Goal: Communication & Community: Answer question/provide support

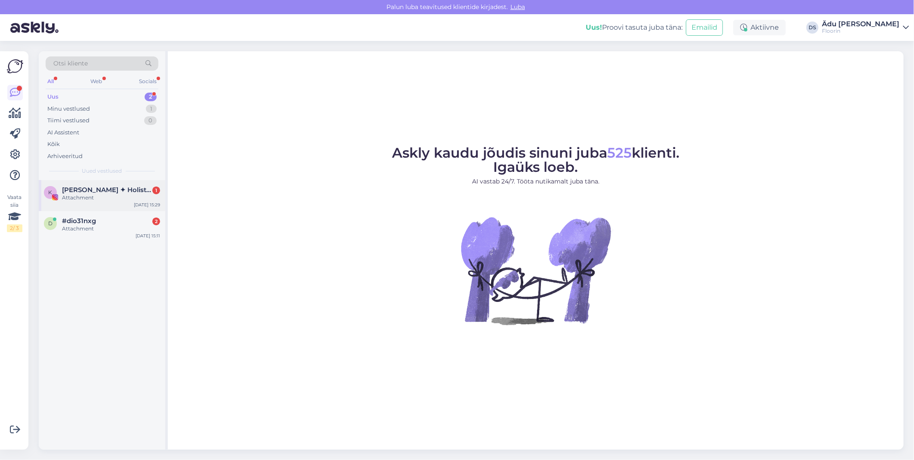
click at [117, 187] on span "[PERSON_NAME] ✦ Holistic Interior Design" at bounding box center [107, 190] width 90 height 8
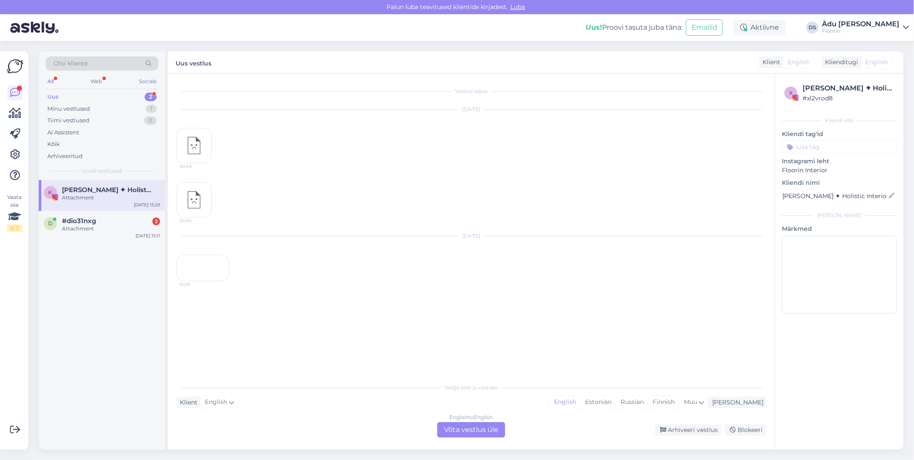
click at [191, 281] on div "15:29" at bounding box center [202, 267] width 53 height 27
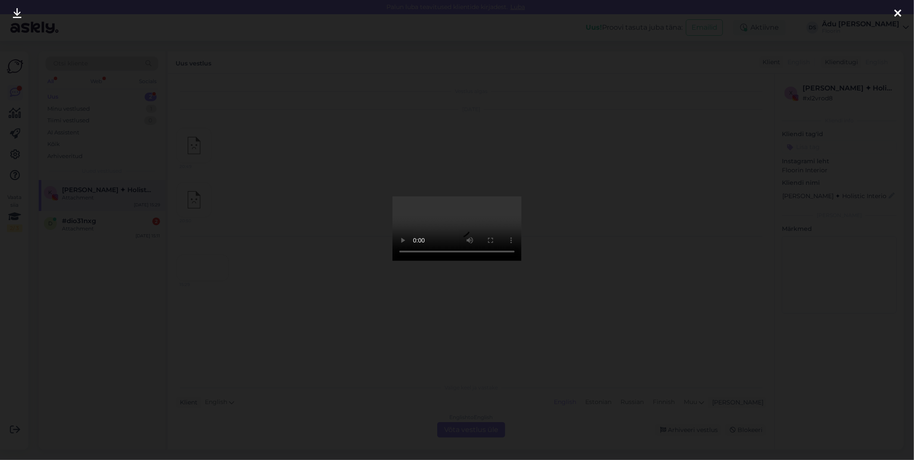
click at [900, 11] on icon at bounding box center [897, 13] width 7 height 11
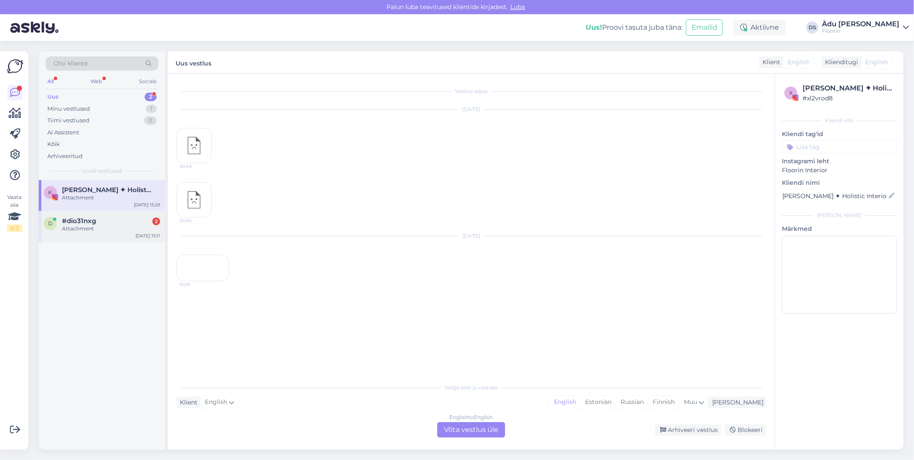
click at [80, 232] on div "Attachment" at bounding box center [111, 229] width 98 height 8
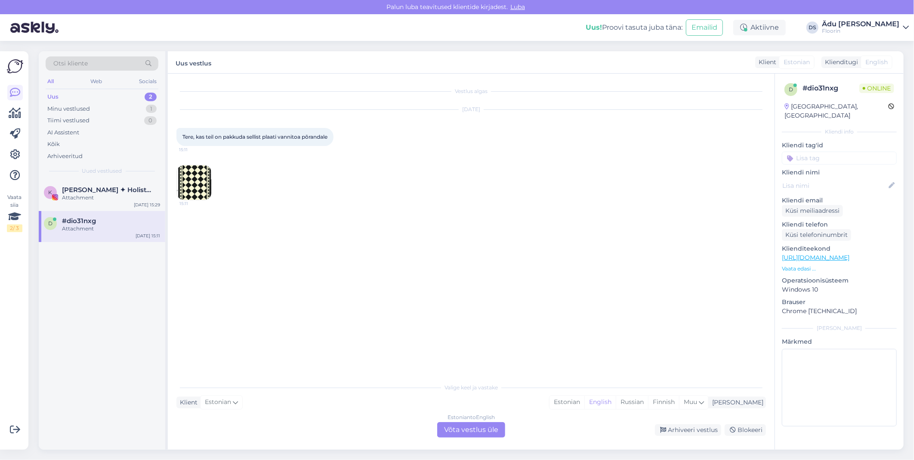
click at [205, 177] on img at bounding box center [194, 182] width 34 height 34
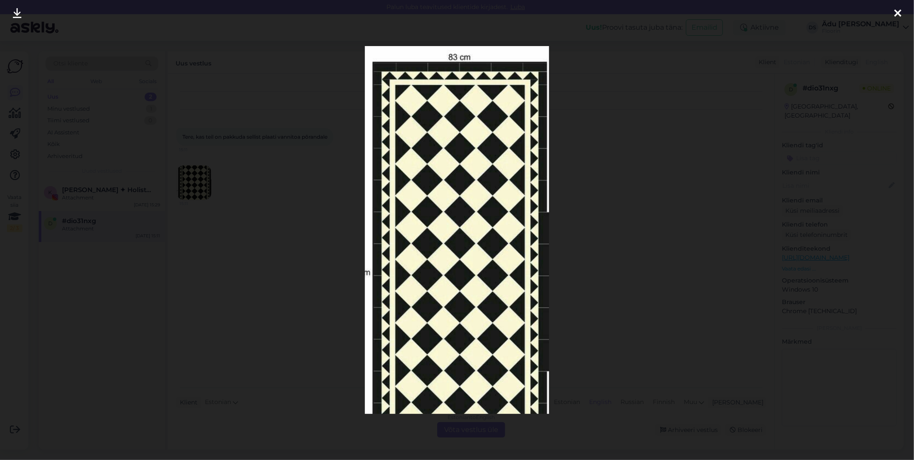
click at [303, 164] on div at bounding box center [457, 230] width 914 height 460
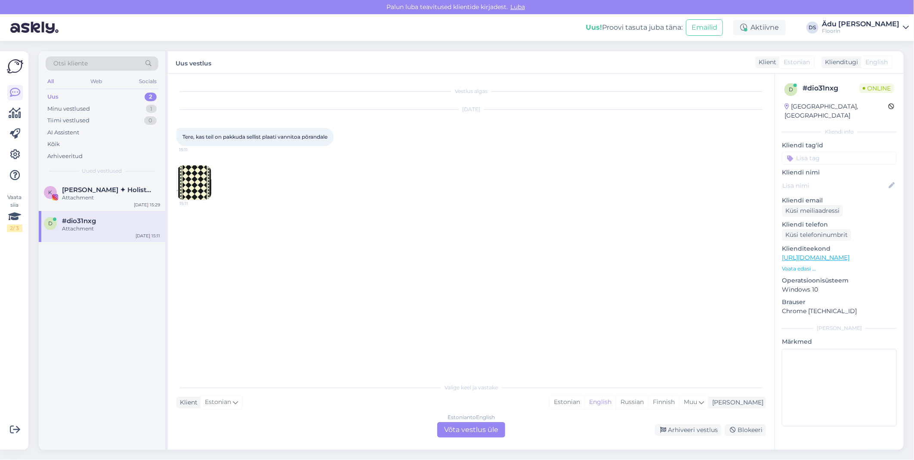
click at [225, 169] on div "15:11" at bounding box center [471, 182] width 590 height 54
click at [198, 178] on img at bounding box center [194, 182] width 34 height 34
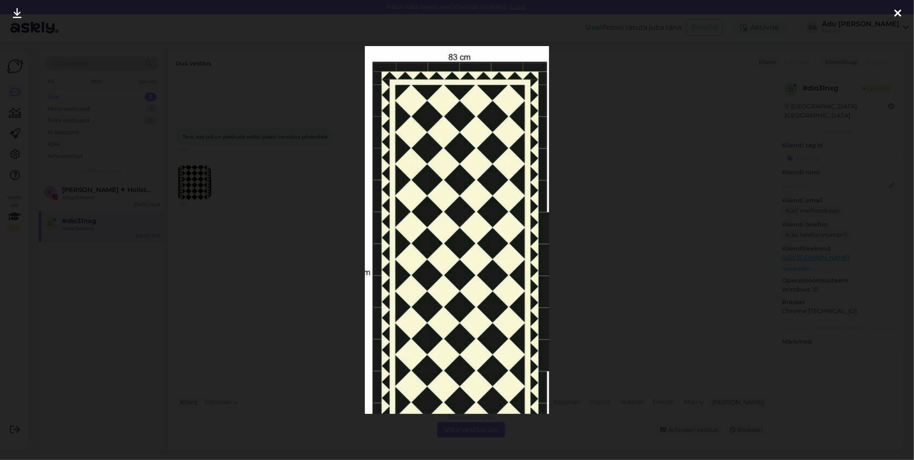
click at [239, 189] on div at bounding box center [457, 230] width 914 height 460
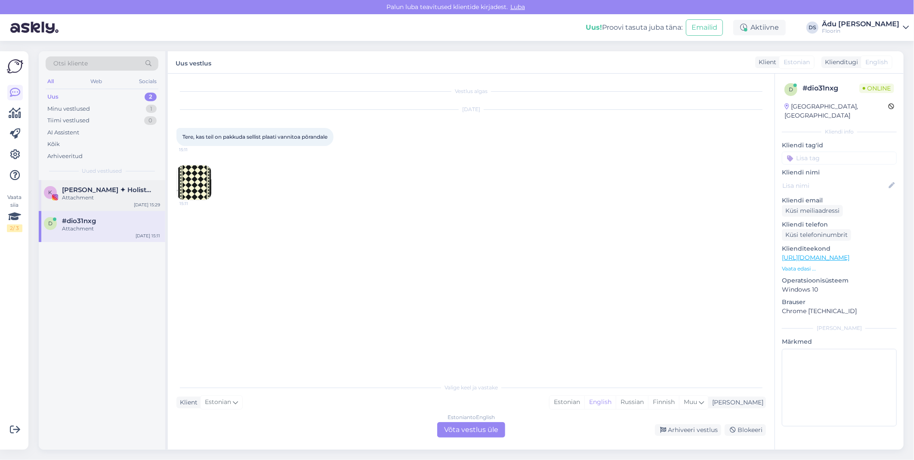
click at [106, 187] on span "[PERSON_NAME] ✦ Holistic Interior Design" at bounding box center [107, 190] width 90 height 8
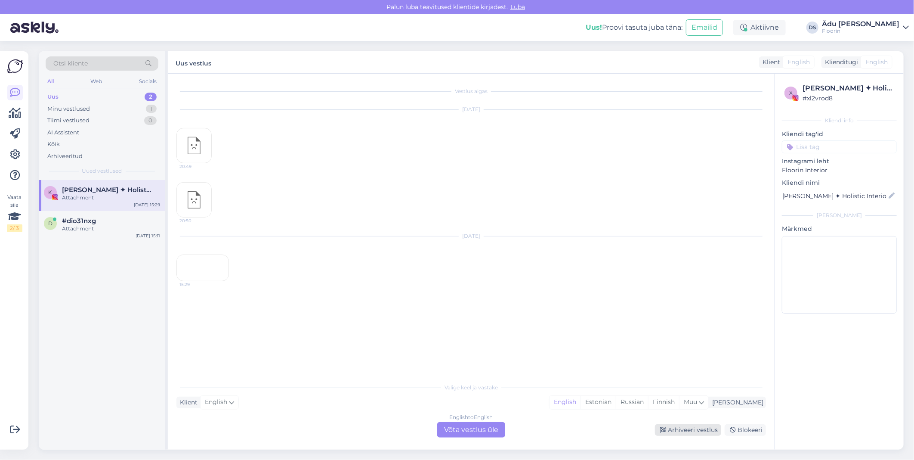
click at [696, 431] on div "Arhiveeri vestlus" at bounding box center [688, 430] width 66 height 12
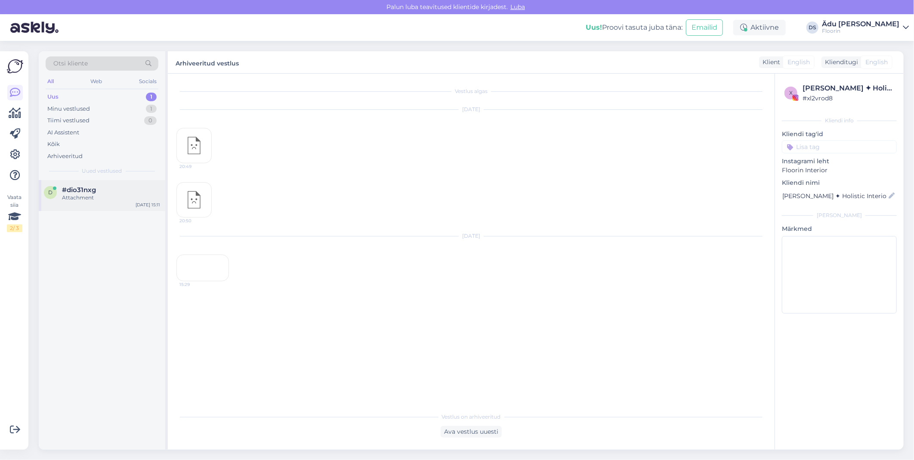
click at [77, 195] on div "Attachment" at bounding box center [111, 198] width 98 height 8
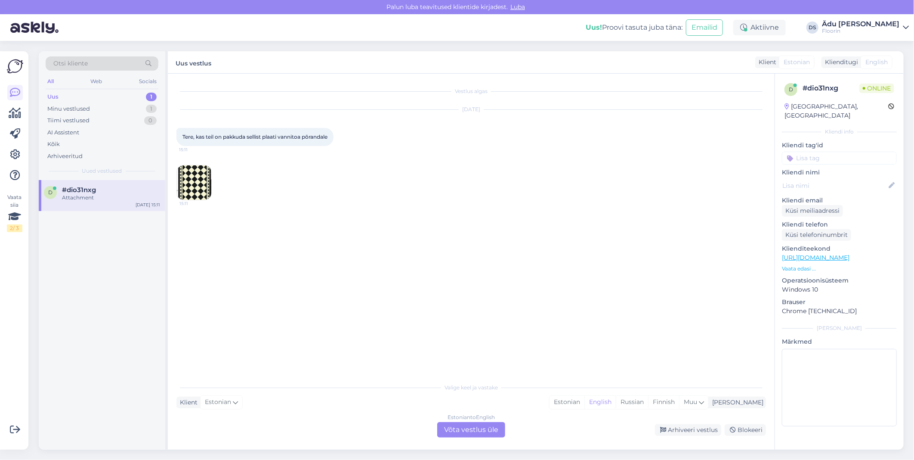
click at [472, 433] on div "Estonian to English Võta vestlus üle" at bounding box center [471, 429] width 68 height 15
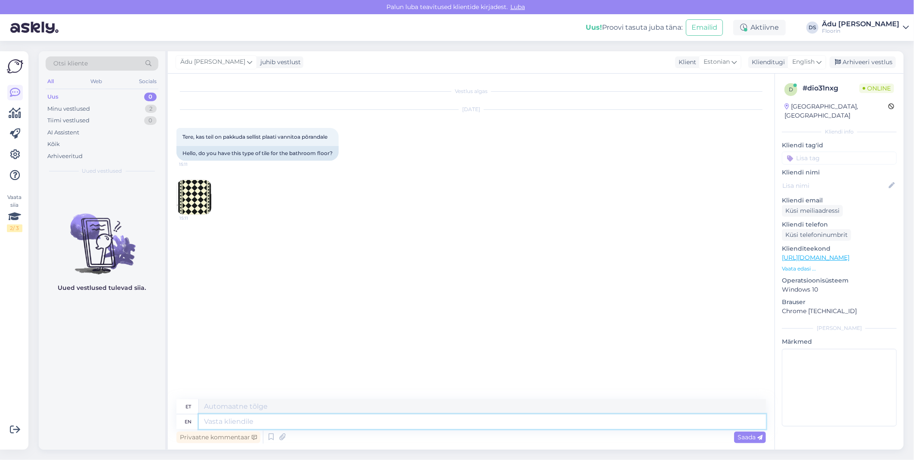
click at [294, 416] on textarea at bounding box center [482, 421] width 567 height 15
click at [800, 63] on span "English" at bounding box center [803, 61] width 22 height 9
type input "est"
click at [799, 95] on link "Estonian" at bounding box center [787, 100] width 95 height 14
click at [295, 420] on textarea at bounding box center [471, 420] width 590 height 18
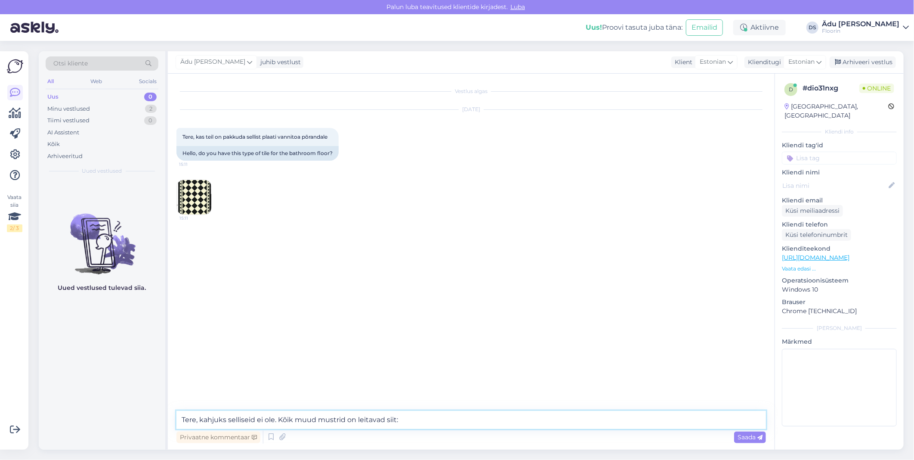
paste textarea "[URL][DOMAIN_NAME]"
click at [230, 420] on textarea "Tere, kahjuks selliseid ei ole. Kõik muud mustrid on leitavad siit: [URL][DOMAI…" at bounding box center [471, 420] width 590 height 18
click at [202, 201] on img at bounding box center [194, 197] width 34 height 34
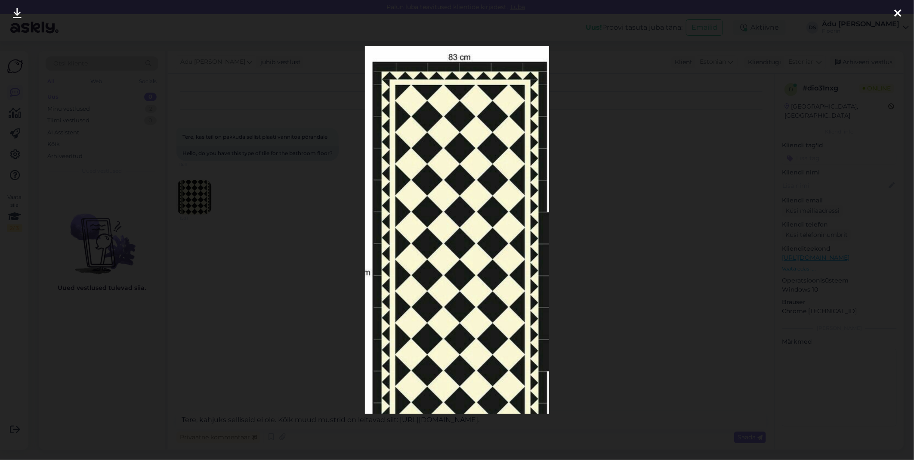
click at [893, 12] on div at bounding box center [897, 13] width 17 height 27
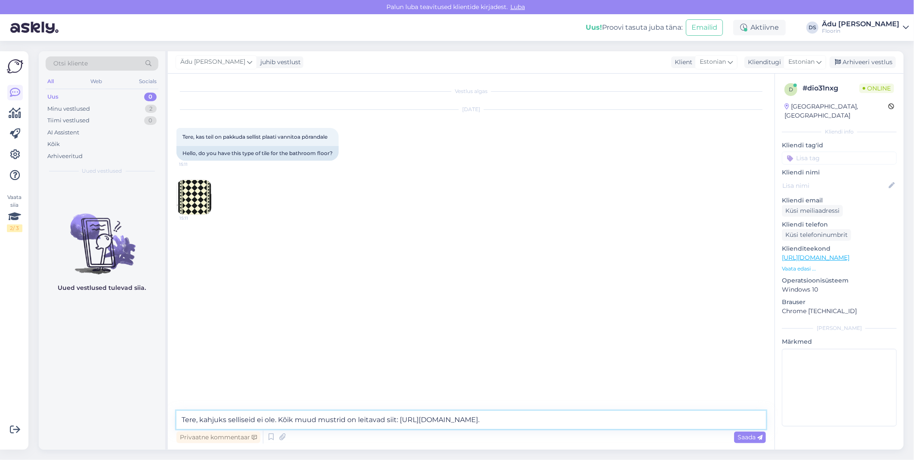
click at [686, 417] on textarea "Tere, kahjuks selliseid ei ole. Kõik muud mustrid on leitavad siit: [URL][DOMAI…" at bounding box center [471, 420] width 590 height 18
click at [200, 208] on img at bounding box center [194, 197] width 34 height 34
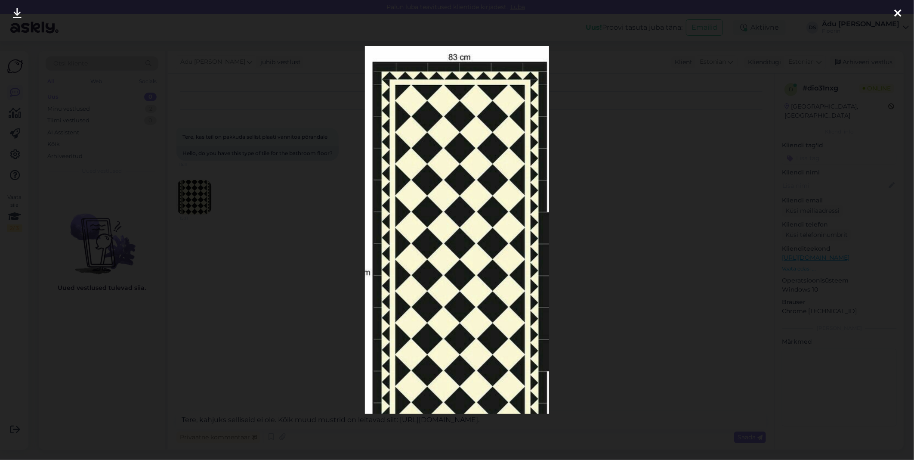
click at [901, 13] on icon at bounding box center [897, 13] width 7 height 11
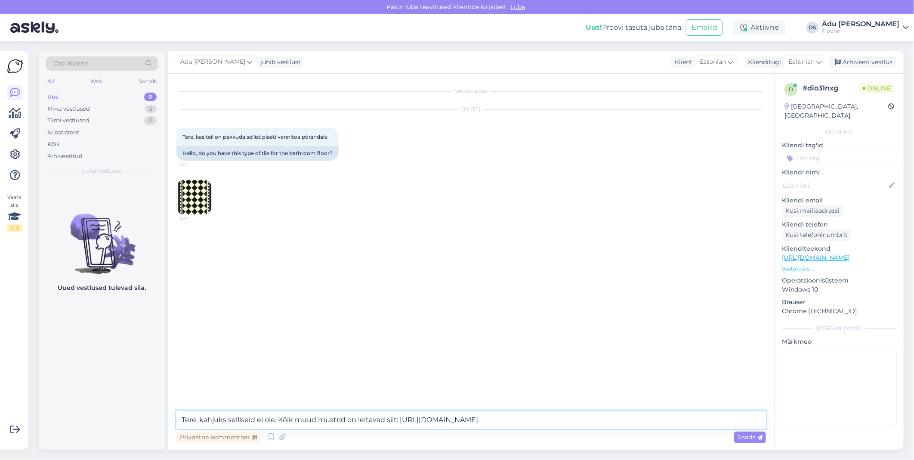
click at [266, 419] on textarea "Tere, kahjuks selliseid ei ole. Kõik muud mustrid on leitavad siit: [URL][DOMAI…" at bounding box center [471, 420] width 590 height 18
click at [276, 418] on textarea "Tere, kahjuks selliseid ei ole. Kõik muud mustrid on leitavad siit: [URL][DOMAI…" at bounding box center [471, 420] width 590 height 18
click at [729, 416] on textarea "Tere, kahjuks selliseid mustriga ei ole. Kõik muud mustrid on leitavad siit: [U…" at bounding box center [471, 420] width 590 height 18
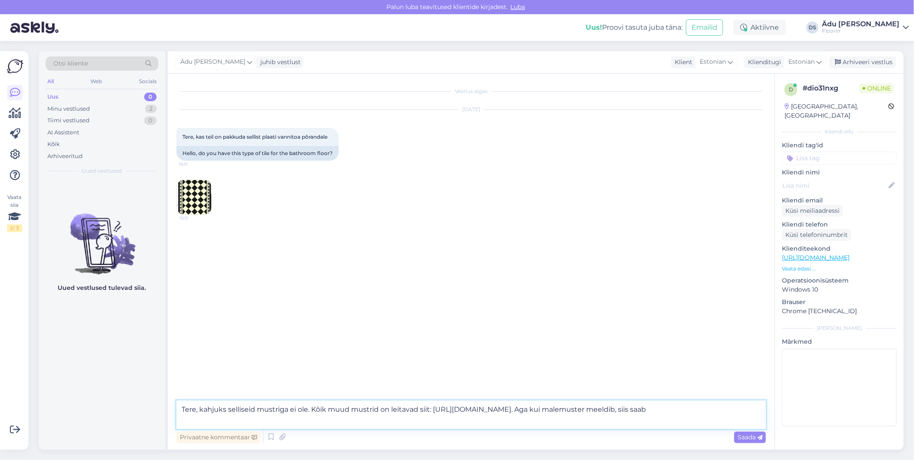
click at [257, 409] on textarea "Tere, kahjuks selliseid mustriga ei ole. Kõik muud mustrid on leitavad siit: [U…" at bounding box center [471, 414] width 590 height 28
click at [320, 423] on textarea "Tere, kahjuks selliseid mustriga ei ole. Kõik muud mustrid on leitavad siit: [U…" at bounding box center [471, 414] width 590 height 28
drag, startPoint x: 320, startPoint y: 423, endPoint x: 203, endPoint y: 414, distance: 117.8
click at [203, 414] on textarea "Tere, kahjuks selliseid mustriga ei ole. Kõik muud mustrid on leitavad siit: [U…" at bounding box center [471, 414] width 590 height 28
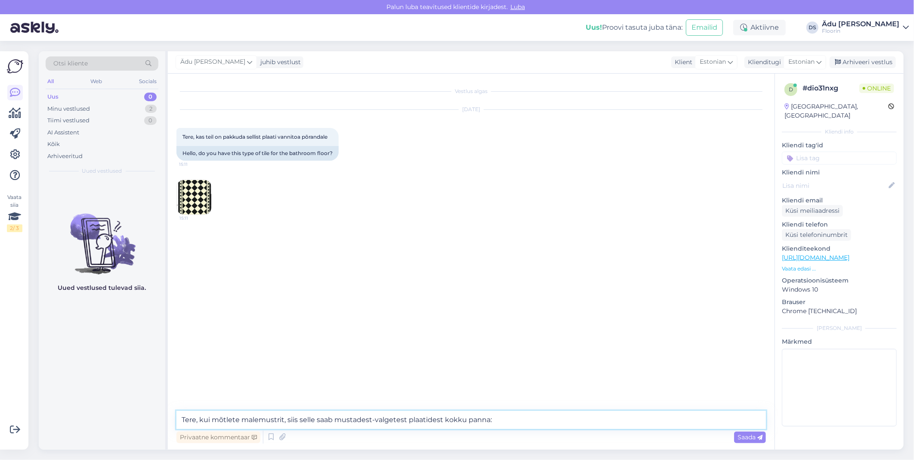
paste textarea "[URL][DOMAIN_NAME]"
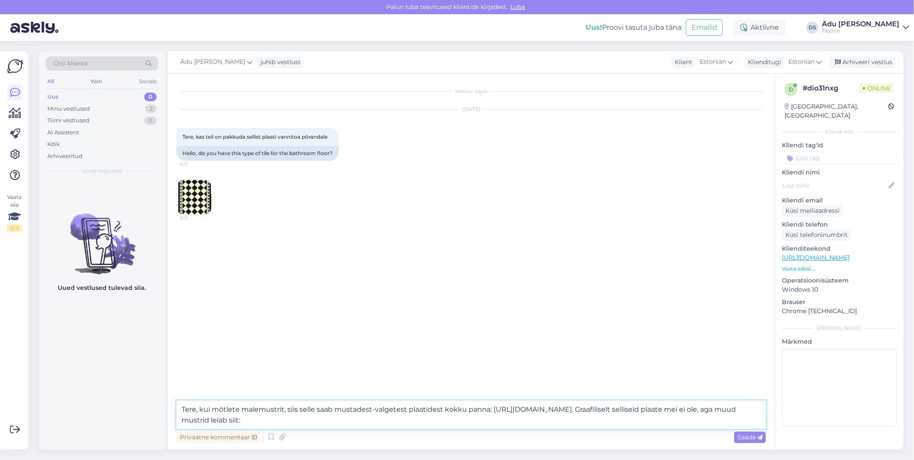
paste textarea "[URL][DOMAIN_NAME]"
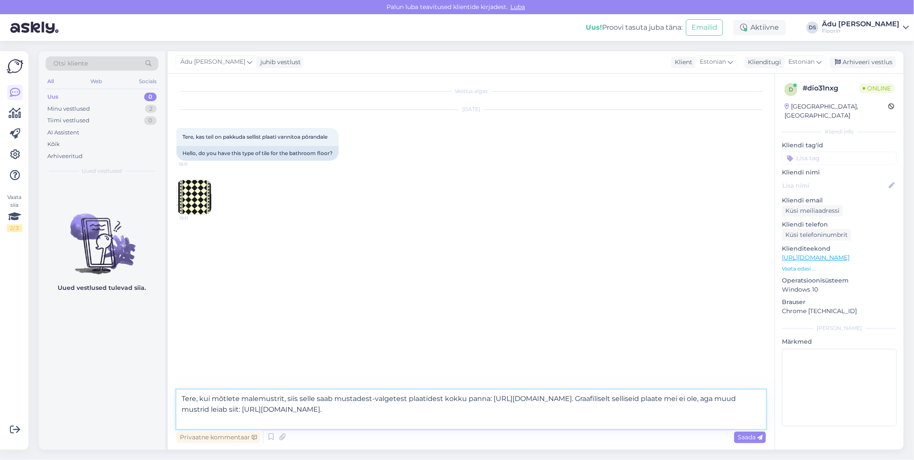
click at [476, 411] on textarea "Tere, kui mõtlete malemustrit, siis selle saab mustadest-valgetest plaatidest k…" at bounding box center [471, 408] width 590 height 39
click at [464, 426] on textarea "Tere, kui mõtlete malemustrit, siis selle saab mustadest-valgetest plaatidest k…" at bounding box center [471, 408] width 590 height 39
click at [379, 410] on textarea "Tere, kui mõtlete malemustrit, siis selle saab mustadest-valgetest plaatidest k…" at bounding box center [471, 408] width 590 height 39
click at [429, 408] on textarea "Tere, kui mõtlete malemustrit, siis selle saab mustadest-valgetest plaatidest k…" at bounding box center [471, 408] width 590 height 39
click at [460, 425] on textarea "Tere, kui mõtlete malemustrit, siis selle saab mustadest-valgetest plaatidest k…" at bounding box center [471, 408] width 590 height 39
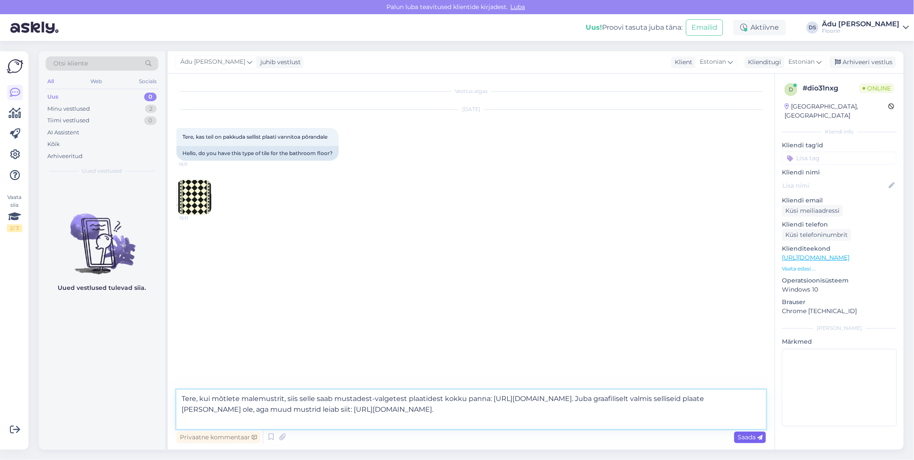
type textarea "Tere, kui mõtlete malemustrit, siis selle saab mustadest-valgetest plaatidest k…"
click at [742, 438] on span "Saada" at bounding box center [750, 437] width 25 height 8
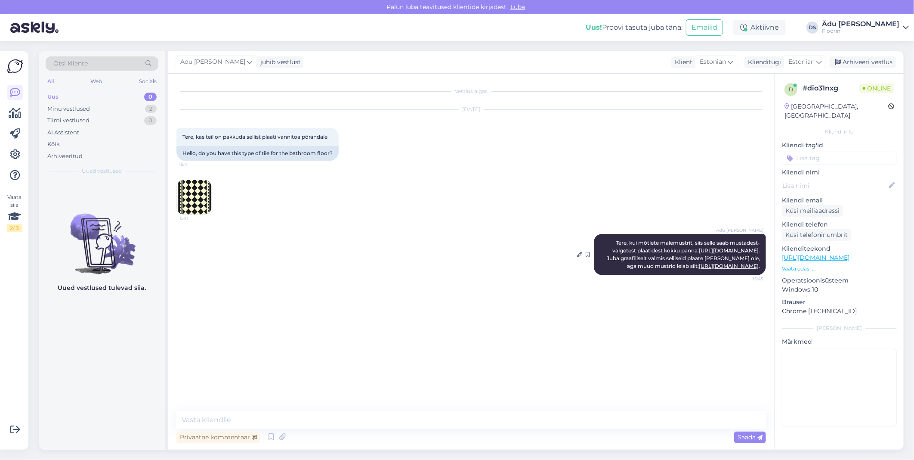
click at [699, 269] on link "[URL][DOMAIN_NAME]" at bounding box center [729, 266] width 60 height 6
